Goal: Information Seeking & Learning: Compare options

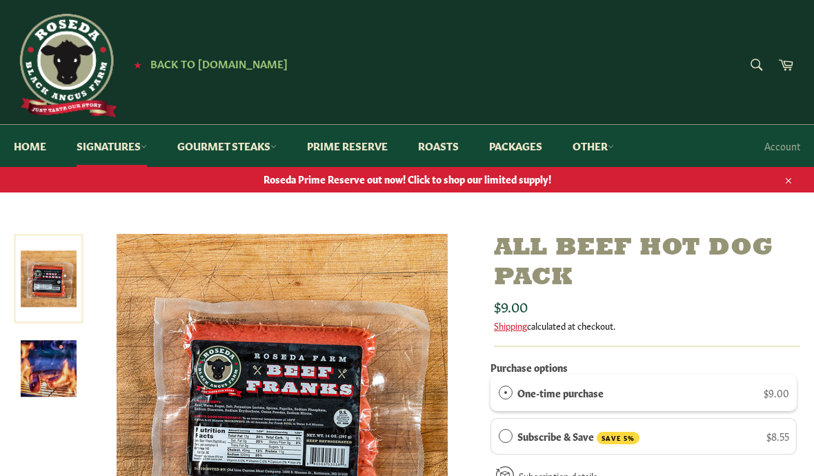
click at [791, 182] on icon "button" at bounding box center [789, 181] width 10 height 10
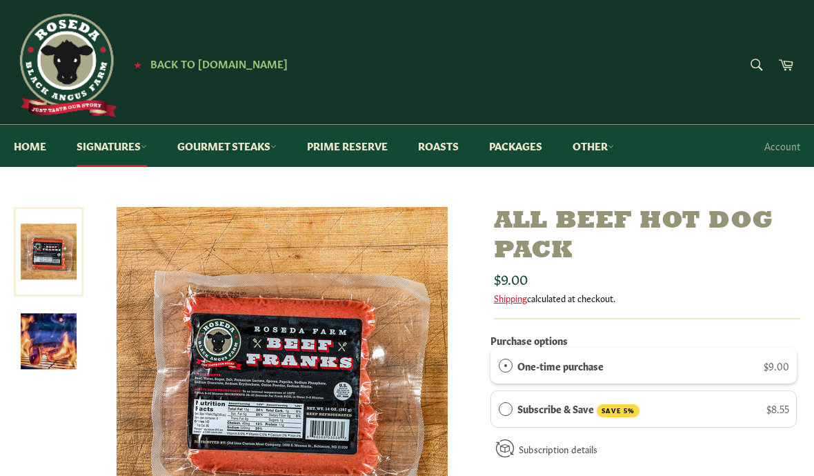
click at [461, 148] on link "Roasts" at bounding box center [438, 146] width 68 height 42
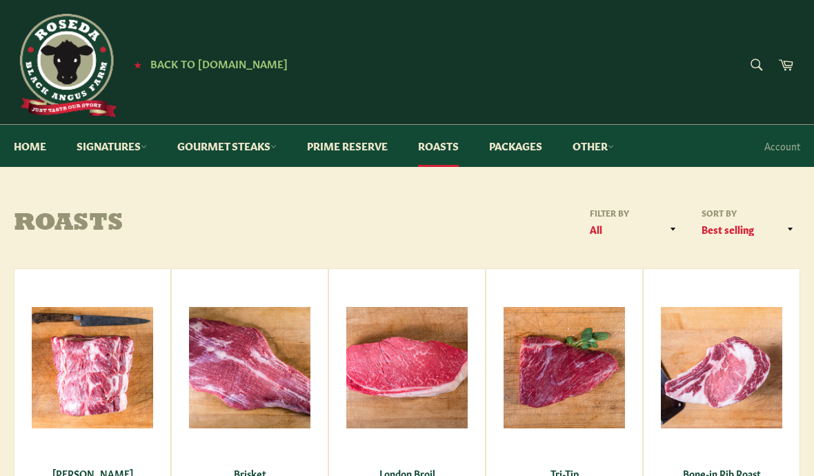
click at [519, 151] on link "Packages" at bounding box center [516, 146] width 81 height 42
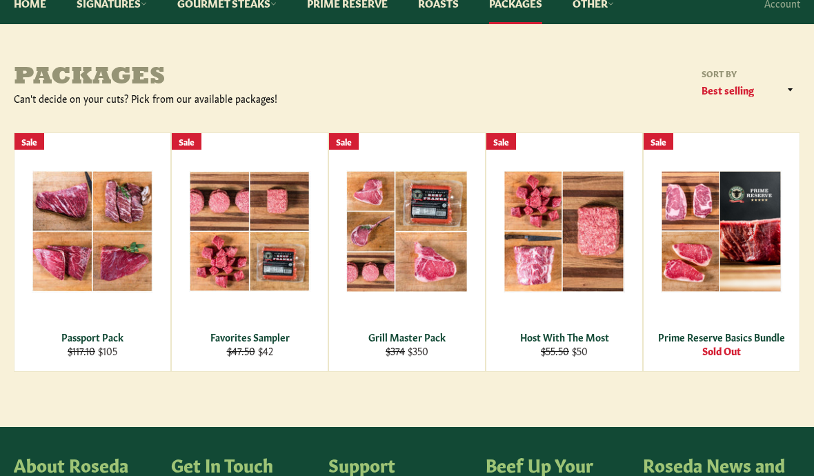
scroll to position [144, 0]
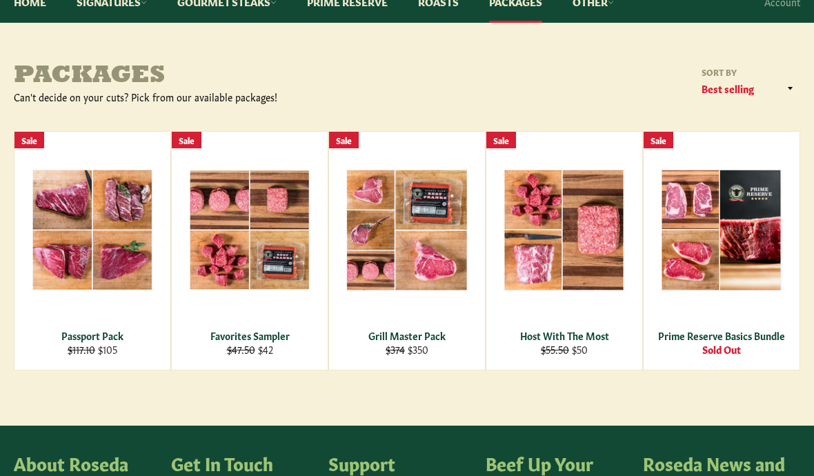
click at [600, 268] on div "View" at bounding box center [565, 251] width 156 height 238
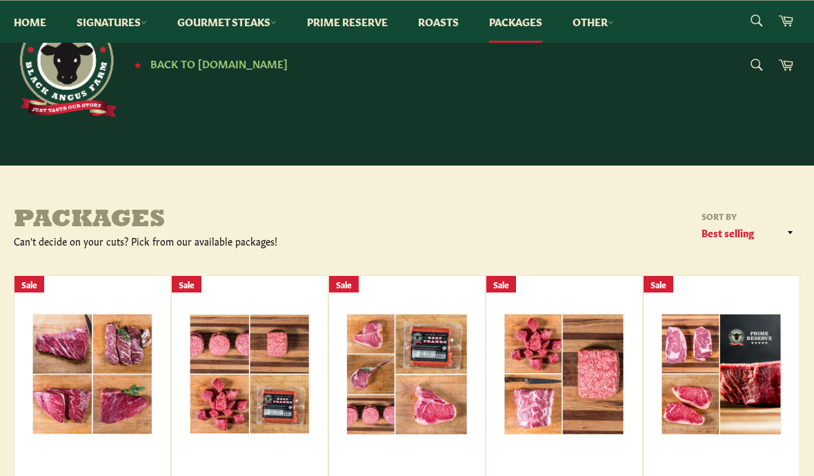
scroll to position [206, 0]
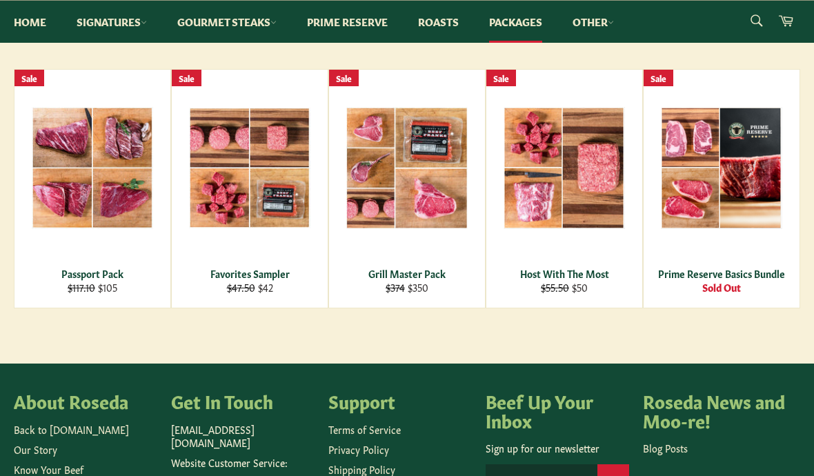
click at [225, 185] on span "View" at bounding box center [250, 190] width 88 height 35
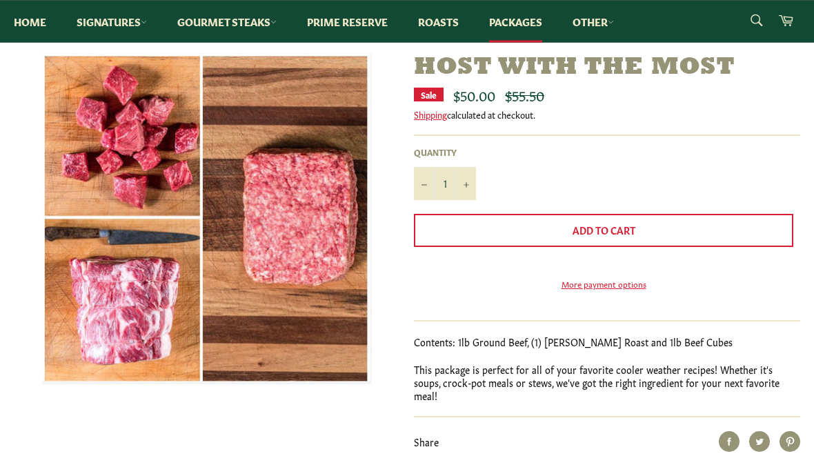
scroll to position [139, 0]
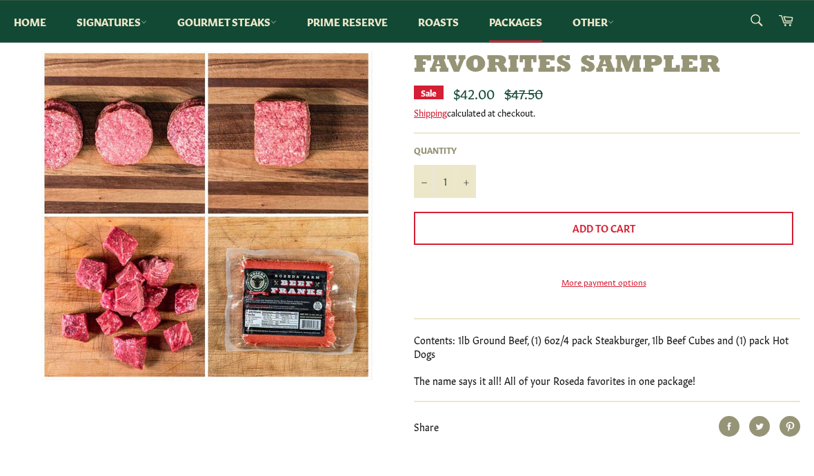
scroll to position [150, 0]
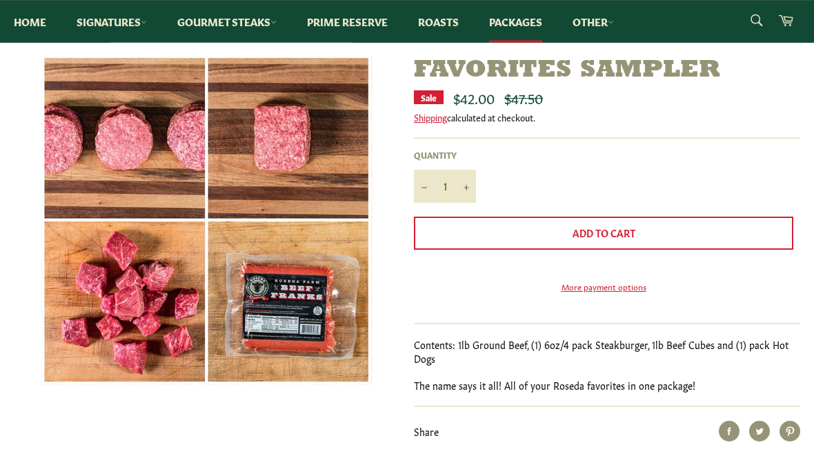
click at [10, 277] on div at bounding box center [200, 228] width 400 height 343
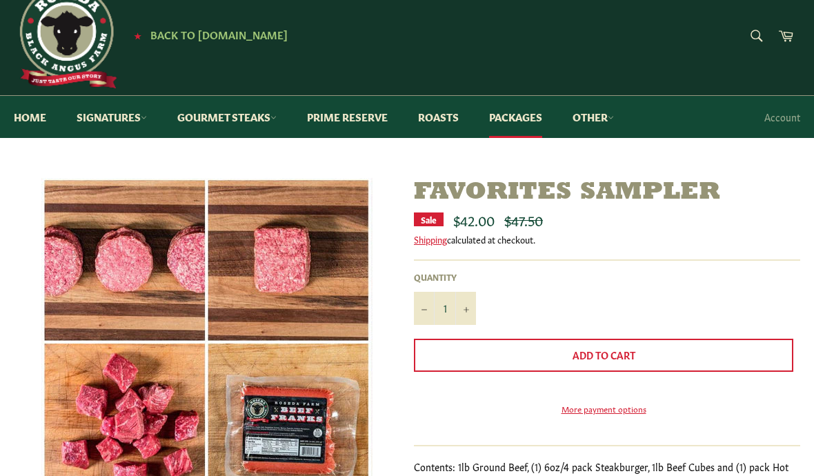
scroll to position [0, 0]
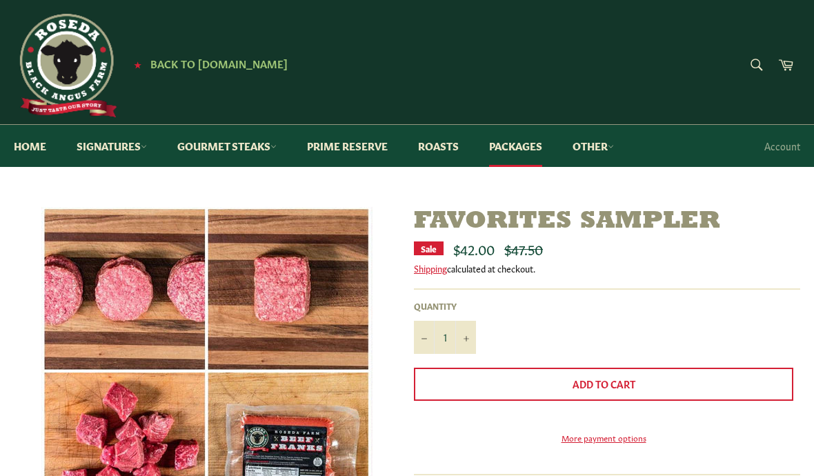
click at [217, 148] on link "Gourmet Steaks" at bounding box center [227, 146] width 127 height 42
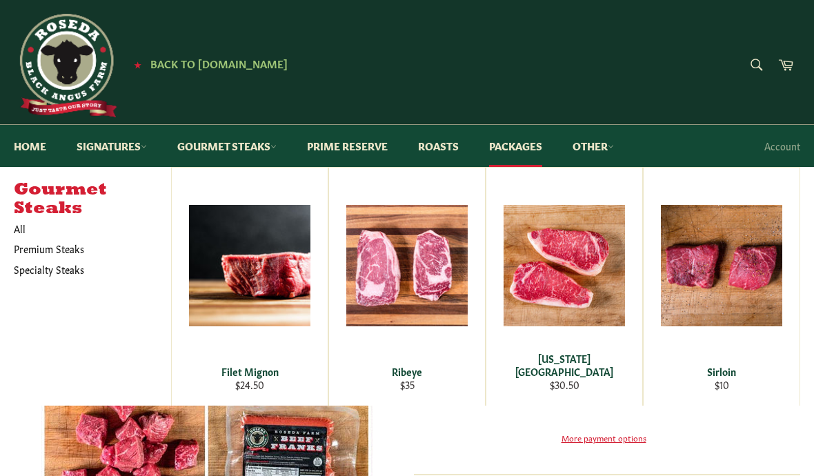
click at [607, 146] on link "Other" at bounding box center [593, 146] width 69 height 42
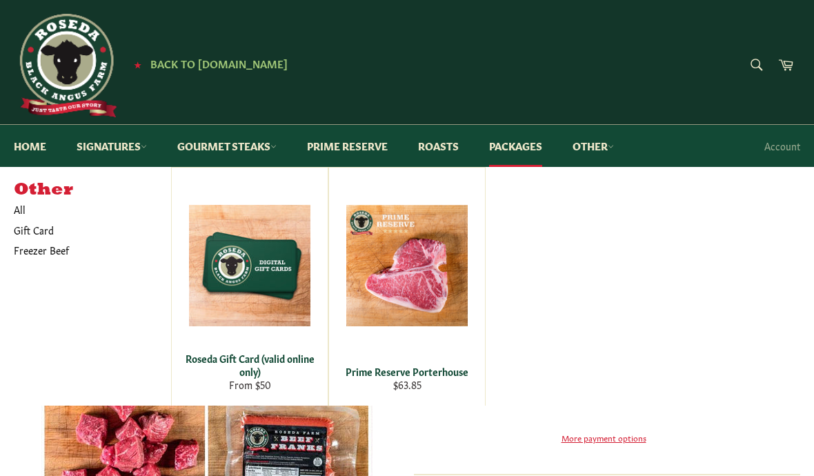
click at [110, 326] on div "Other All Gift Card Freezer Beef Roseda Gift Card (valid online only) From $50 …" at bounding box center [407, 286] width 787 height 239
click at [532, 141] on link "Packages" at bounding box center [516, 146] width 81 height 42
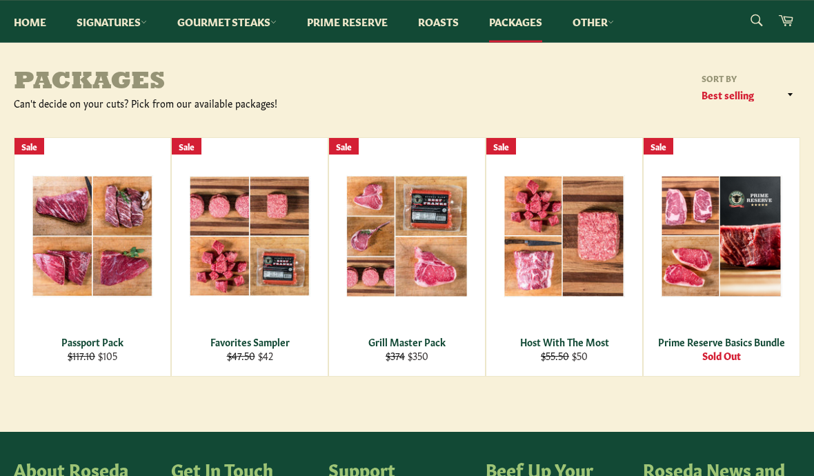
scroll to position [138, 0]
click at [436, 245] on span "View" at bounding box center [407, 258] width 88 height 35
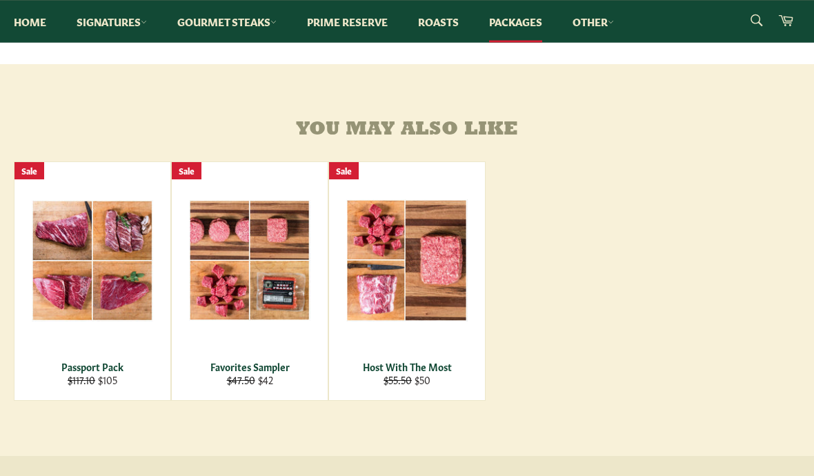
scroll to position [598, 0]
click at [73, 316] on div "View" at bounding box center [92, 281] width 156 height 238
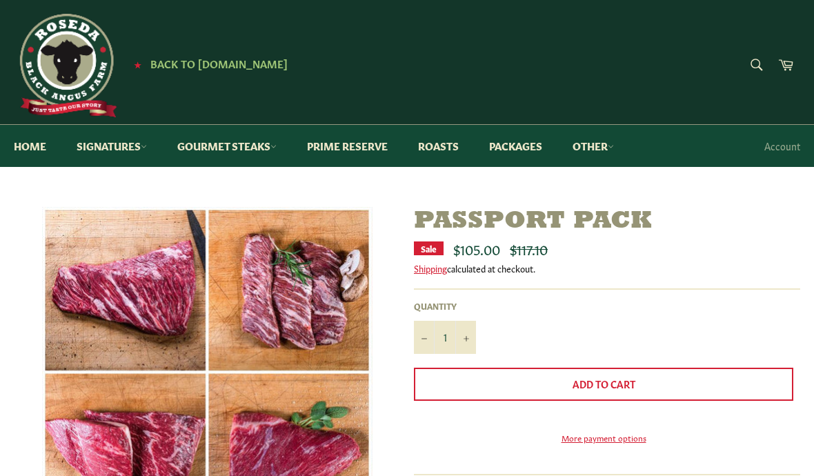
click at [110, 143] on link "Signatures" at bounding box center [112, 146] width 98 height 42
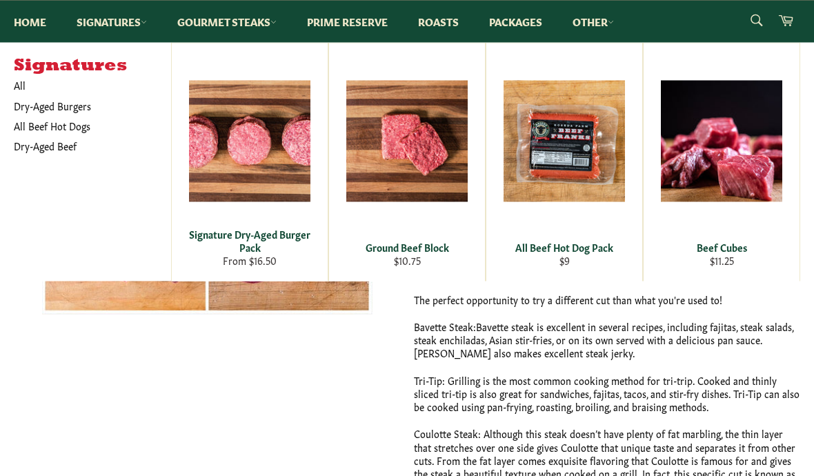
scroll to position [224, 0]
click at [583, 187] on div "View" at bounding box center [565, 162] width 156 height 238
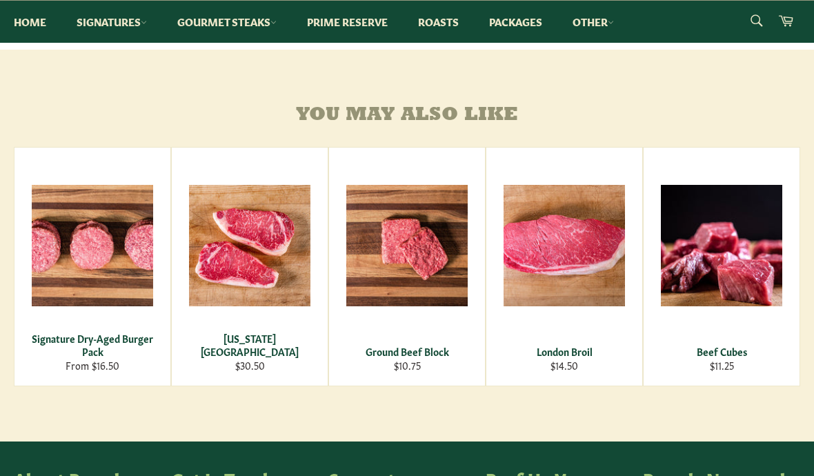
scroll to position [781, 0]
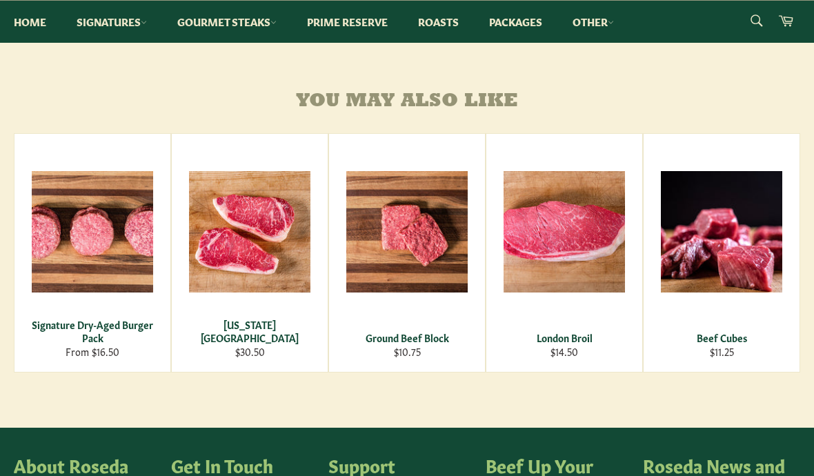
click at [570, 264] on span "View" at bounding box center [564, 254] width 88 height 35
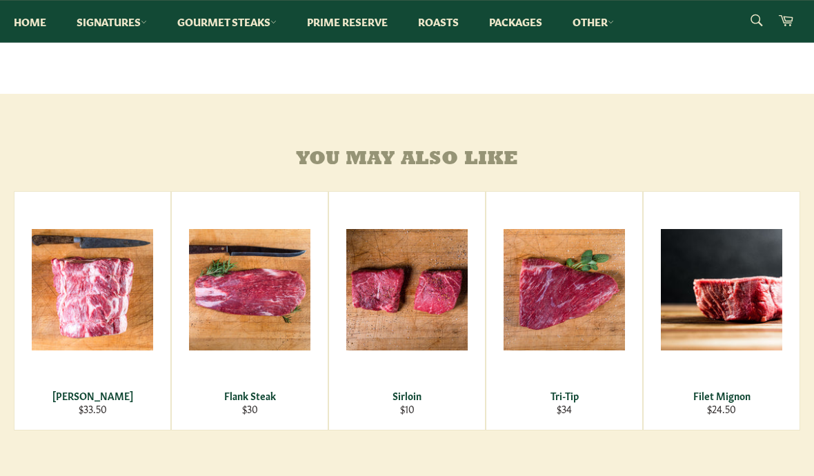
scroll to position [687, 0]
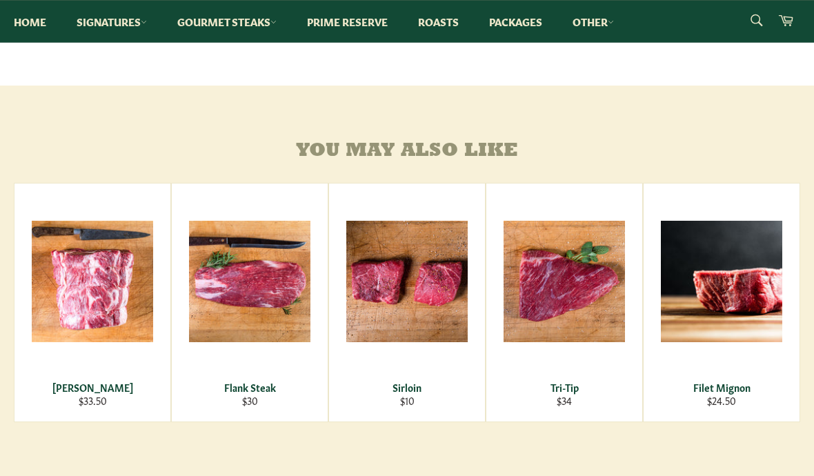
click at [578, 315] on span "View" at bounding box center [564, 304] width 88 height 35
